Goal: Transaction & Acquisition: Purchase product/service

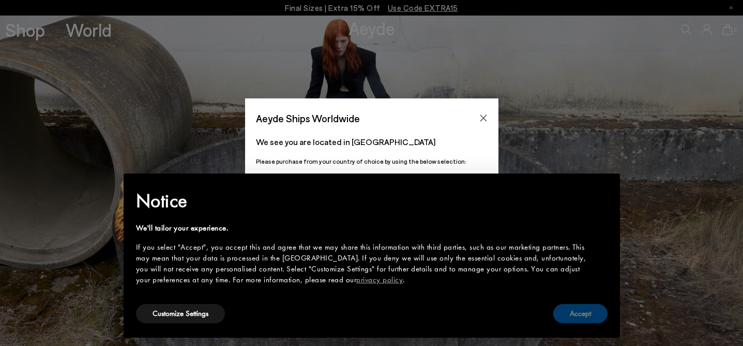
click at [580, 318] on button "Accept" at bounding box center [581, 313] width 54 height 19
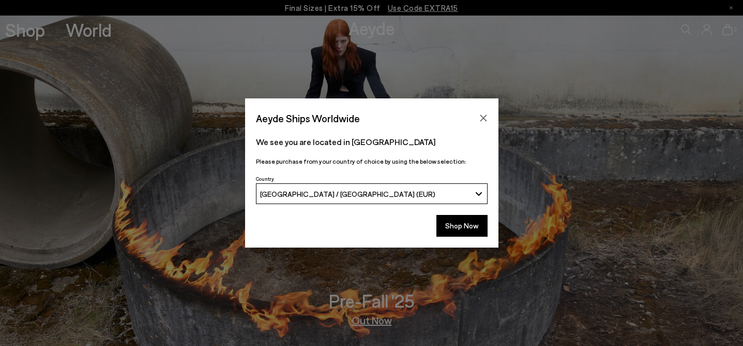
click at [388, 185] on button "[GEOGRAPHIC_DATA] / [GEOGRAPHIC_DATA] (EUR)" at bounding box center [372, 193] width 232 height 21
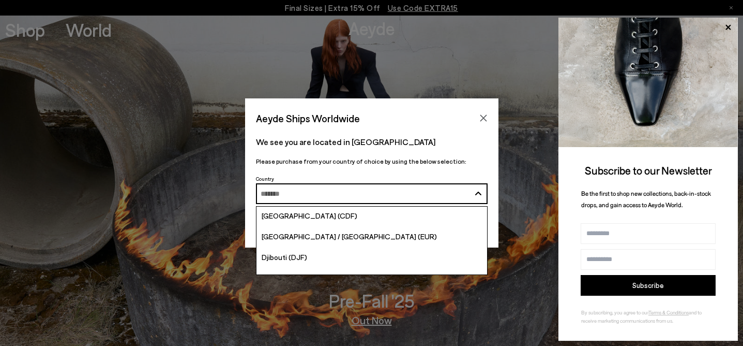
scroll to position [981, 0]
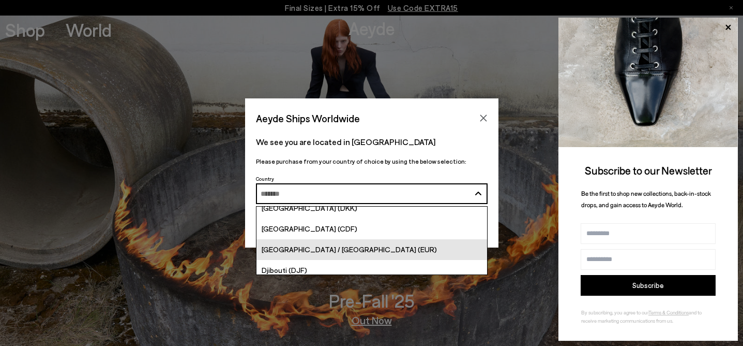
click at [344, 248] on span "[GEOGRAPHIC_DATA] / [GEOGRAPHIC_DATA] (EUR)" at bounding box center [349, 249] width 175 height 9
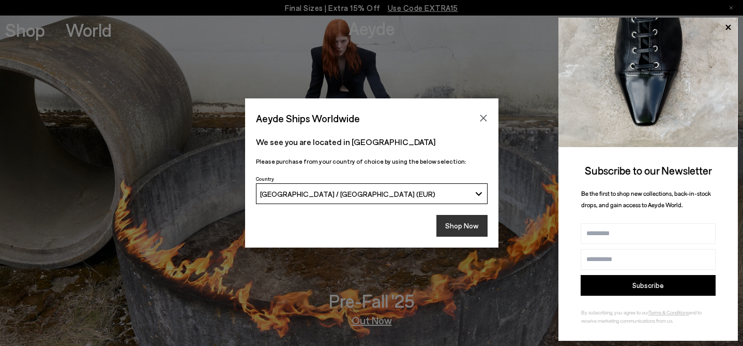
click at [468, 225] on button "Shop Now" at bounding box center [462, 226] width 51 height 22
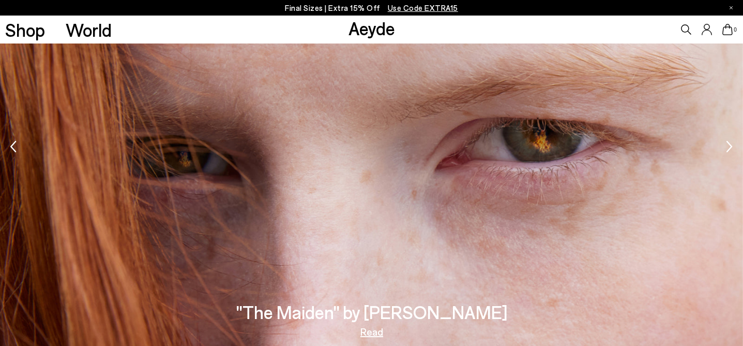
scroll to position [1311, 0]
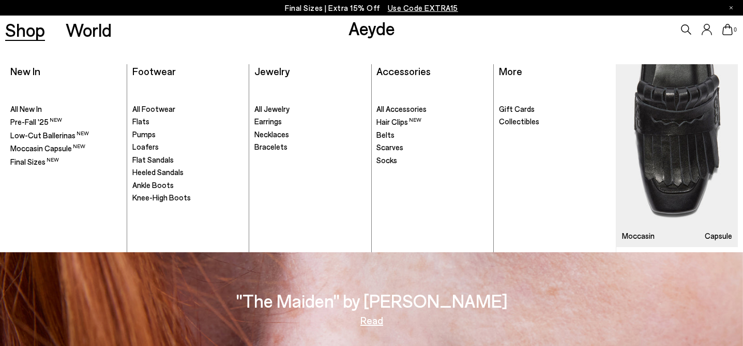
click at [31, 35] on link "Shop" at bounding box center [25, 30] width 40 height 18
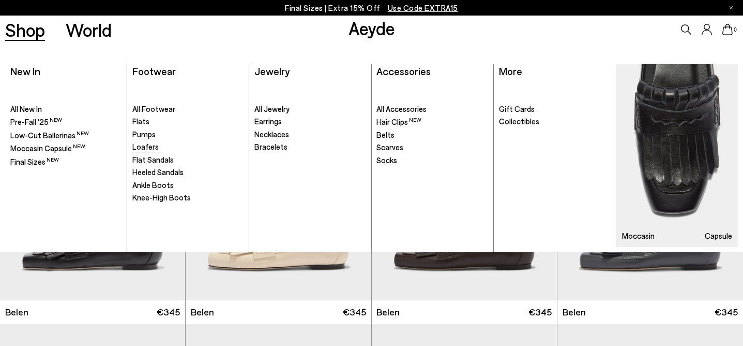
click at [151, 144] on span "Loafers" at bounding box center [145, 146] width 26 height 9
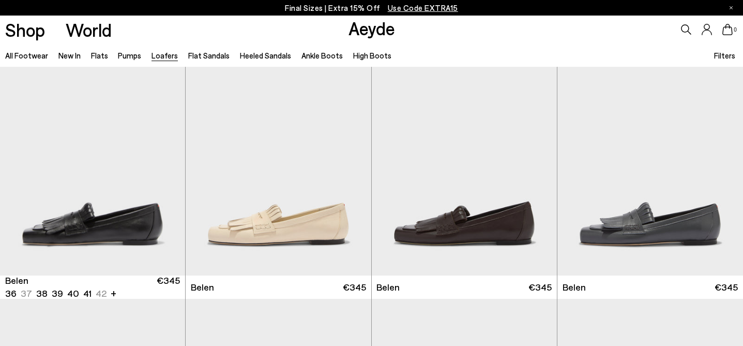
scroll to position [26, 0]
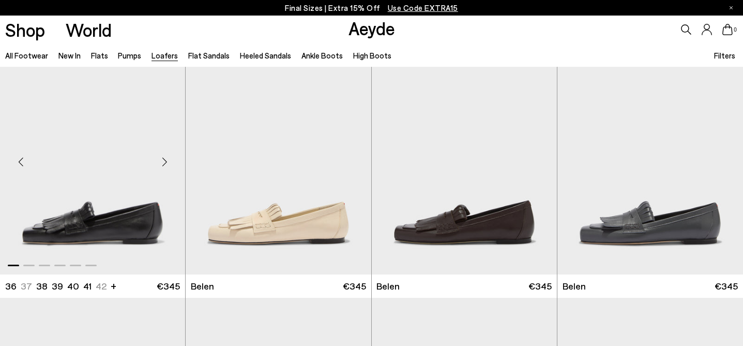
click at [165, 160] on div "Next slide" at bounding box center [164, 161] width 31 height 31
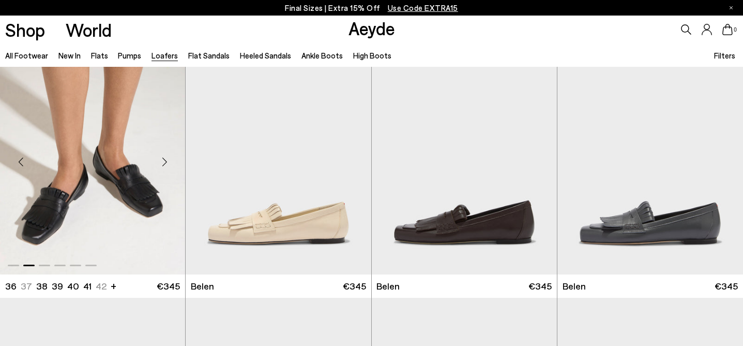
click at [165, 160] on div "Next slide" at bounding box center [164, 161] width 31 height 31
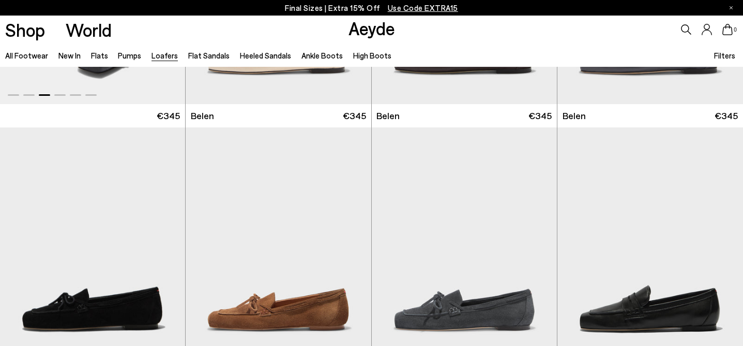
scroll to position [303, 0]
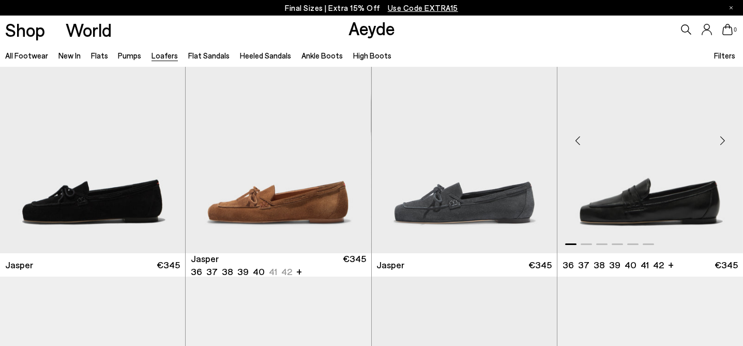
click at [723, 139] on div "Next slide" at bounding box center [722, 140] width 31 height 31
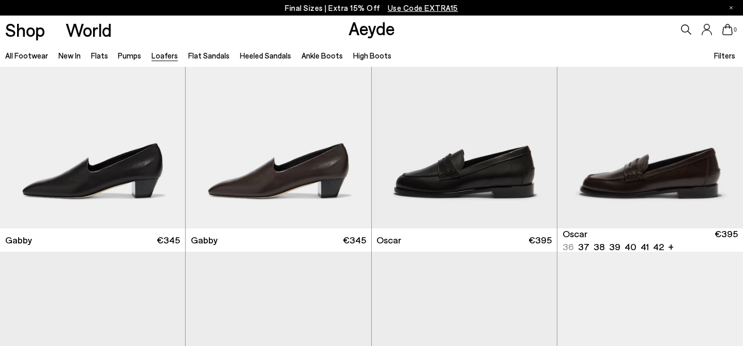
scroll to position [1335, 0]
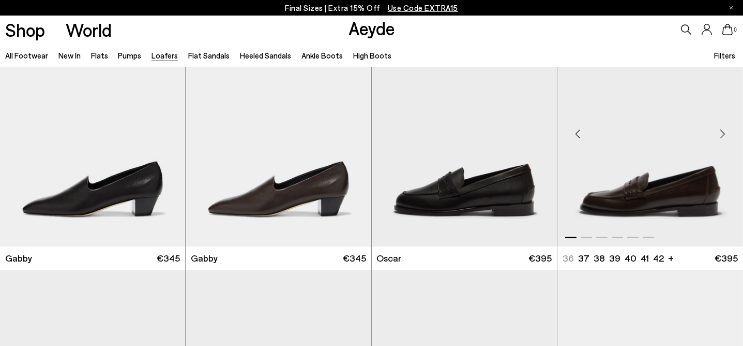
click at [728, 132] on div "Next slide" at bounding box center [722, 133] width 31 height 31
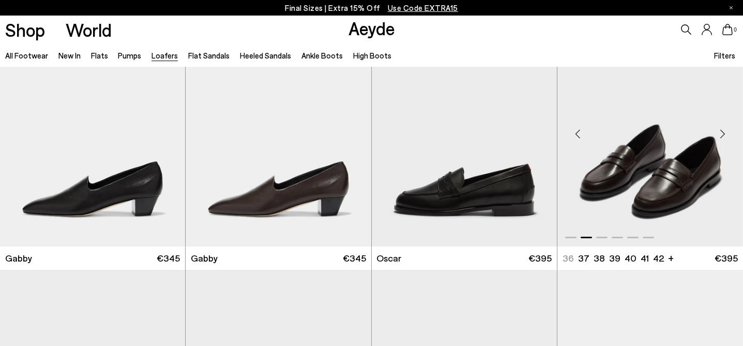
click at [728, 132] on div "Next slide" at bounding box center [722, 133] width 31 height 31
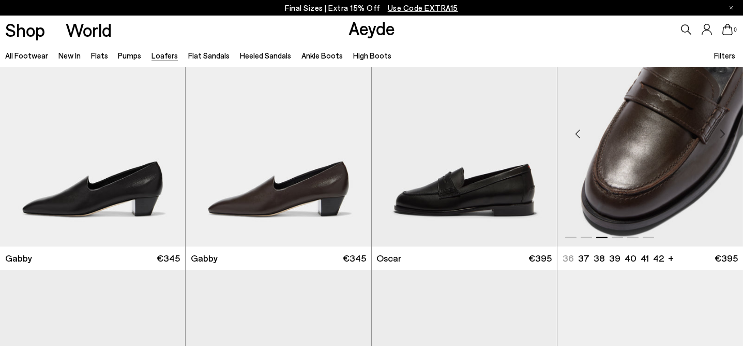
click at [728, 132] on div "Next slide" at bounding box center [722, 133] width 31 height 31
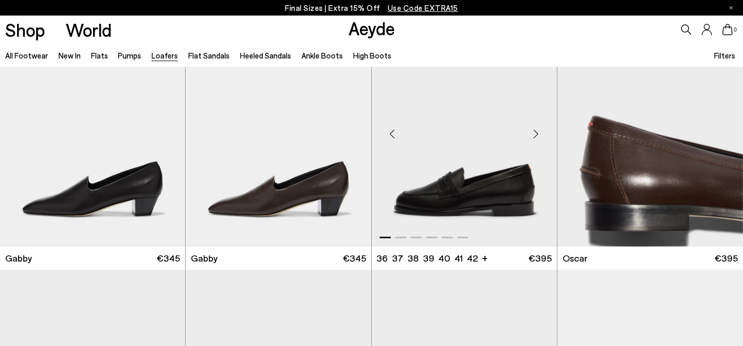
click at [541, 136] on div "Next slide" at bounding box center [536, 133] width 31 height 31
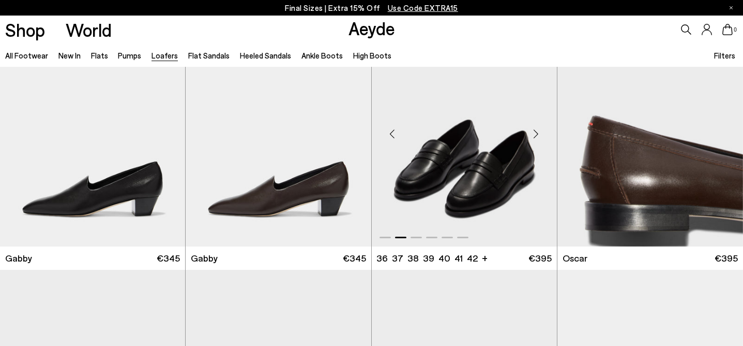
click at [541, 136] on div "Next slide" at bounding box center [536, 133] width 31 height 31
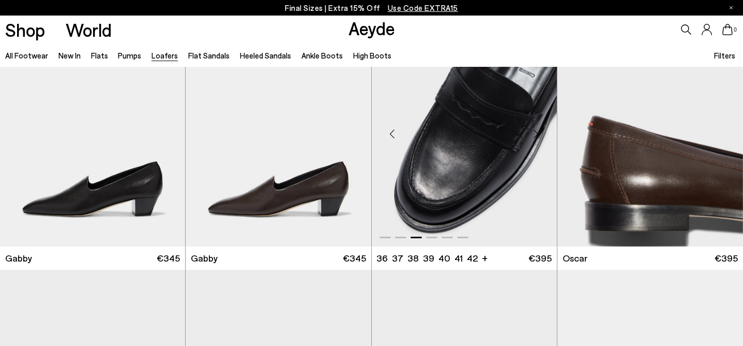
click at [541, 136] on div "Next slide" at bounding box center [536, 133] width 31 height 31
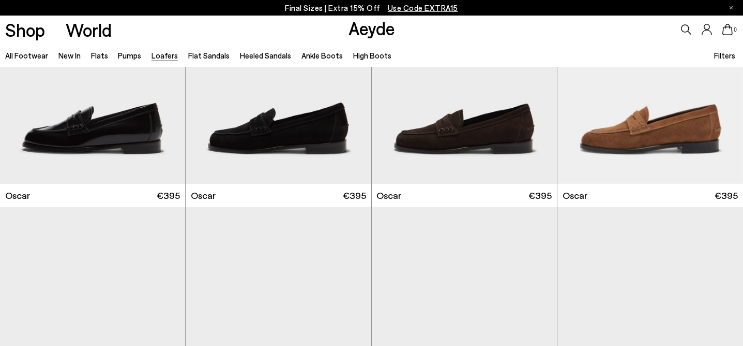
scroll to position [1661, 0]
